Goal: Information Seeking & Learning: Learn about a topic

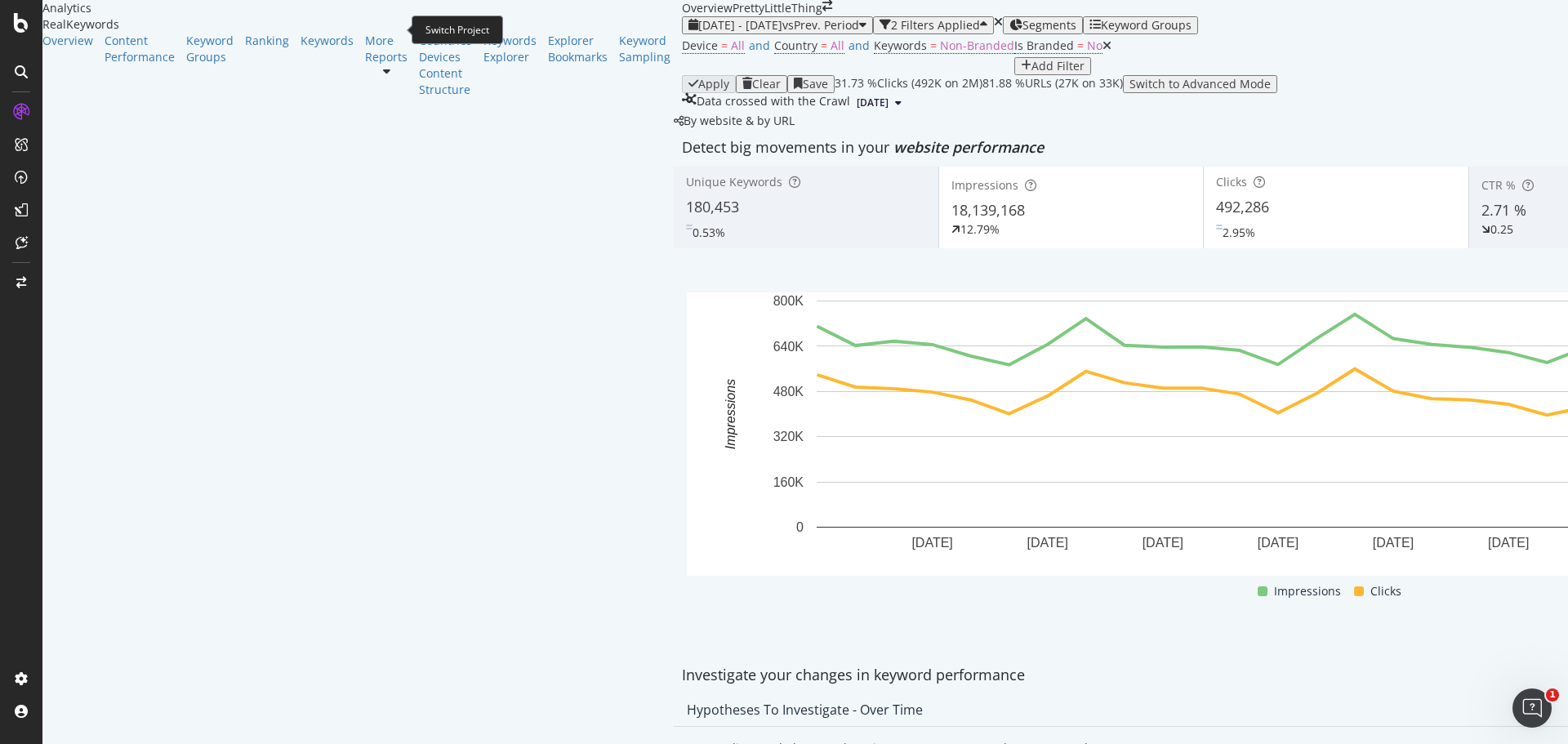
click at [823, 12] on icon "arrow-right-arrow-left" at bounding box center [828, 6] width 10 height 12
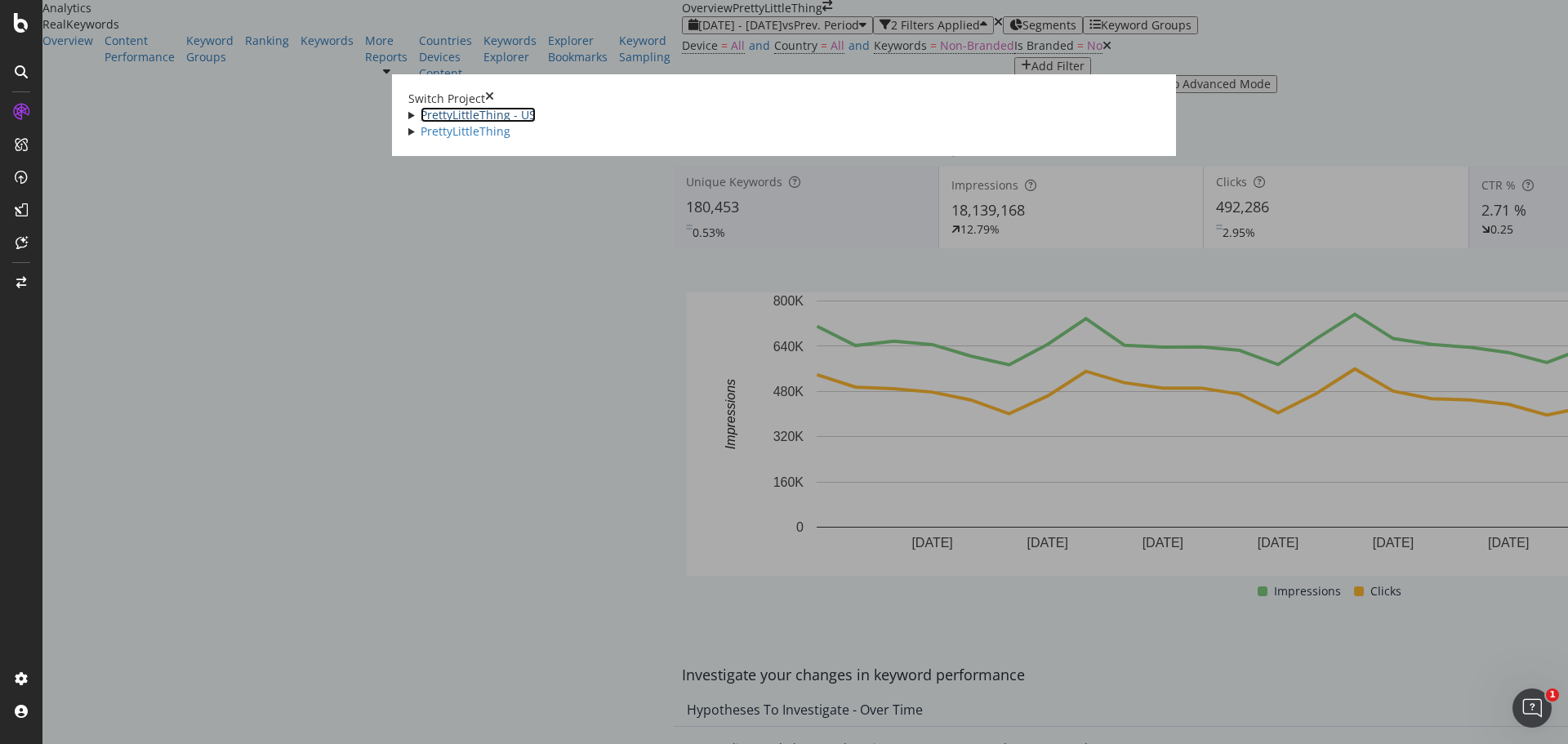
click at [420, 112] on link "PrettyLittleThing - US" at bounding box center [477, 115] width 115 height 16
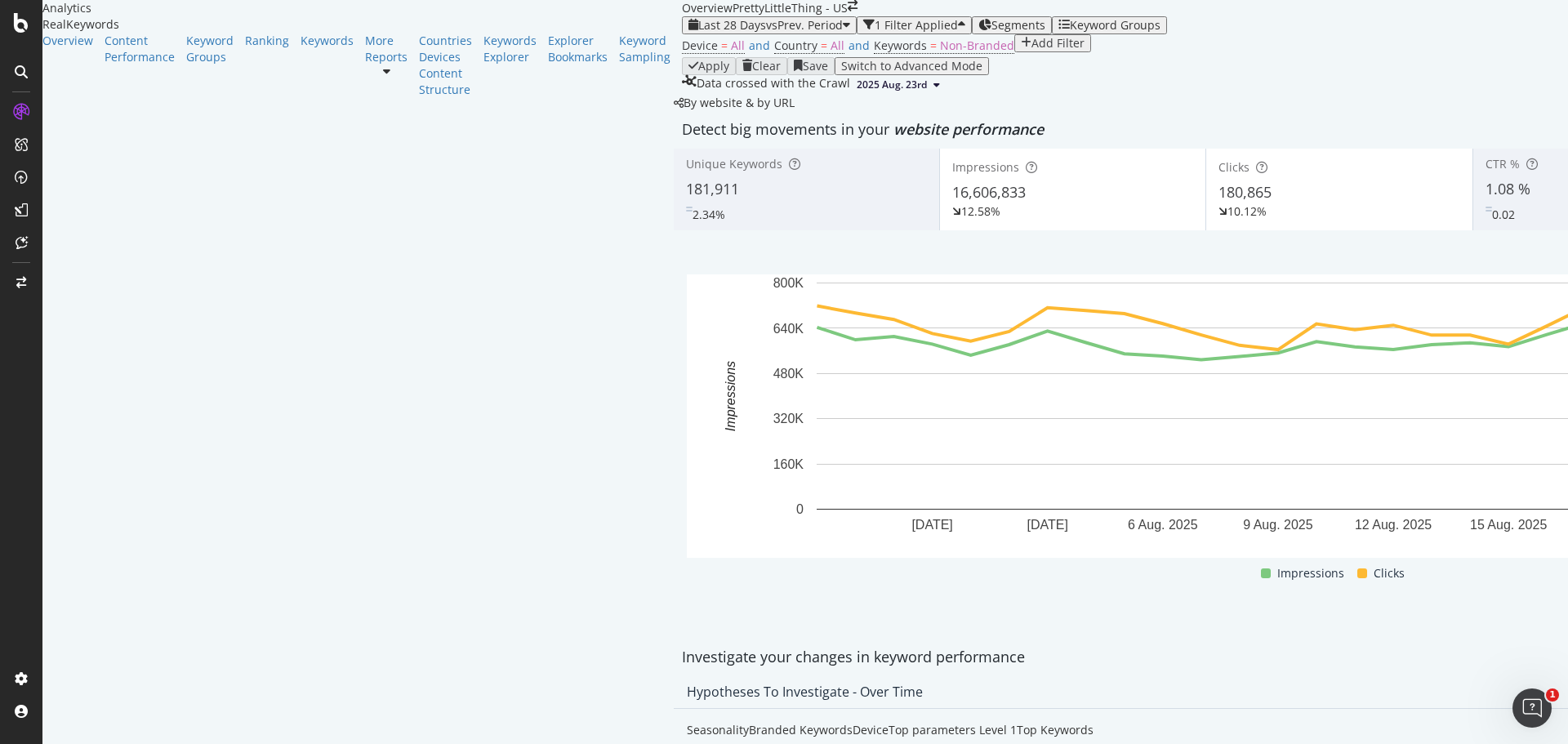
click at [1070, 31] on div "Keyword Groups" at bounding box center [1115, 25] width 91 height 13
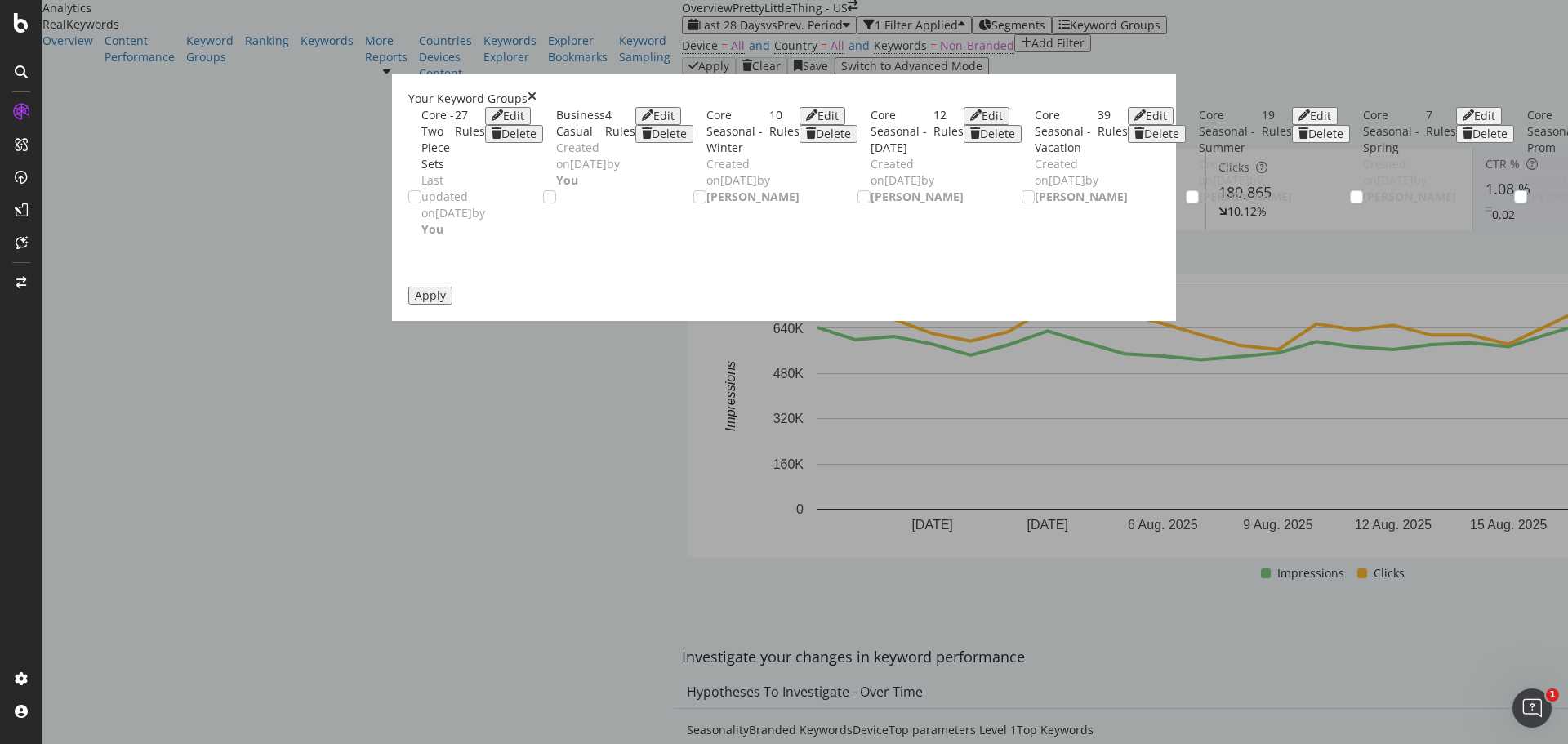
click at [533, 91] on div "Your Keyword Groups" at bounding box center [784, 98] width 751 height 17
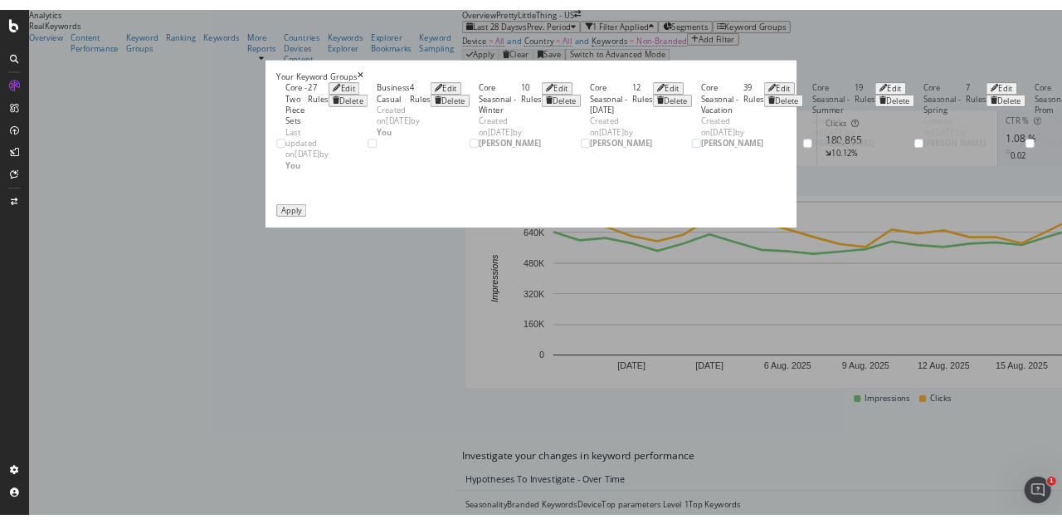
scroll to position [42, 0]
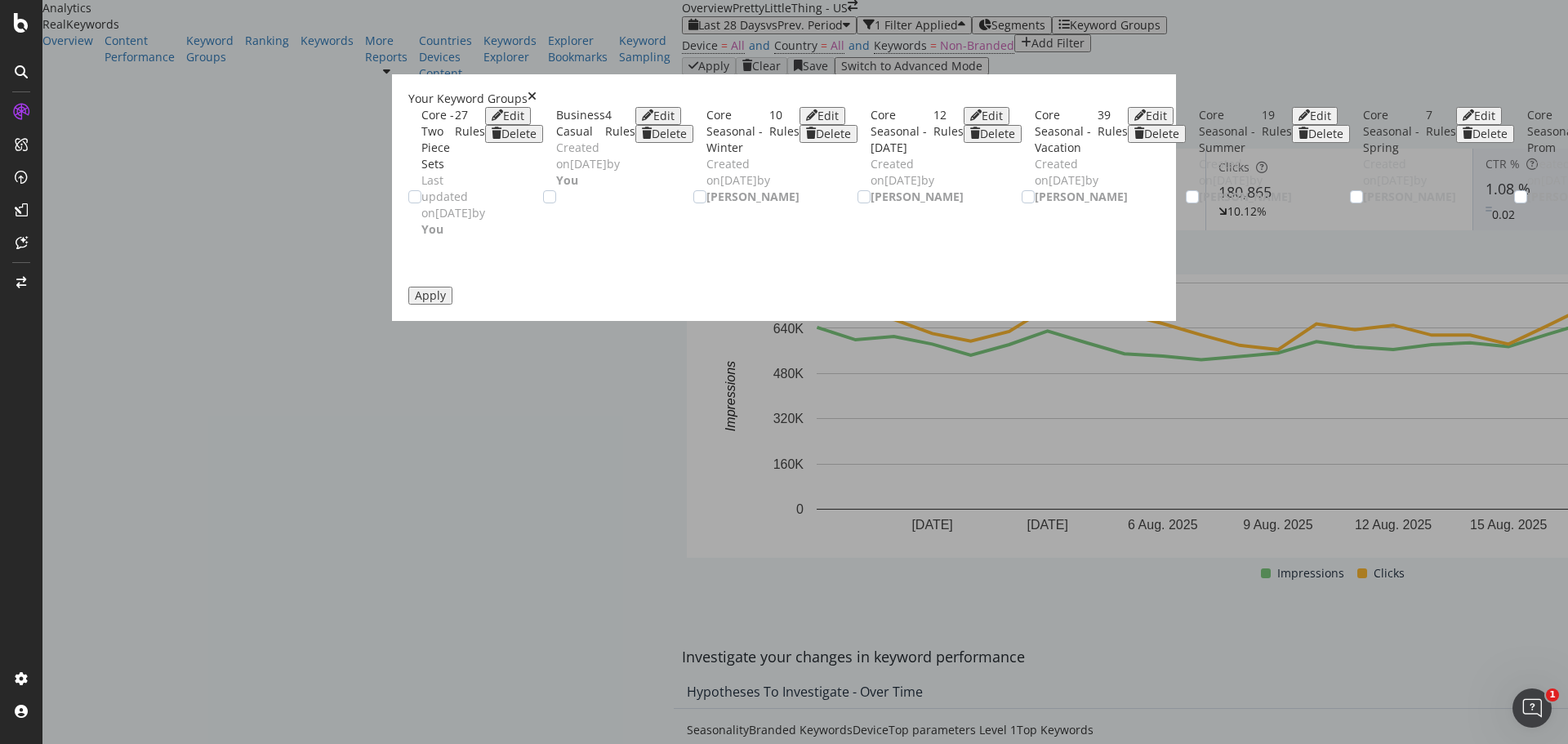
click at [536, 91] on icon "times" at bounding box center [532, 98] width 9 height 17
